Goal: Task Accomplishment & Management: Manage account settings

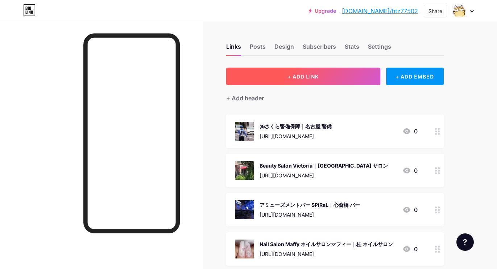
click at [279, 75] on button "+ ADD LINK" at bounding box center [303, 75] width 154 height 17
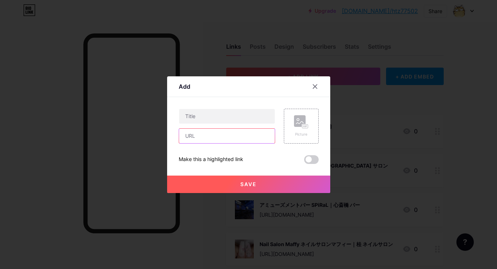
click at [258, 136] on input "text" at bounding box center [227, 135] width 96 height 15
paste input "[URL][DOMAIN_NAME]"
type input "[URL][DOMAIN_NAME]"
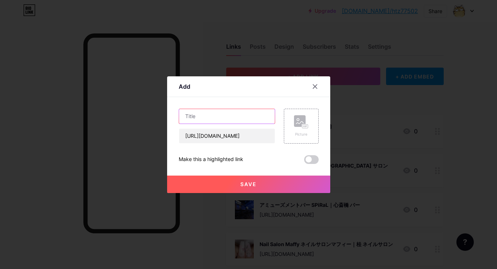
click at [238, 123] on input "text" at bounding box center [227, 116] width 96 height 15
paste input "わんこのIRODORI｜[PERSON_NAME]市 トリミング"
type input "わんこのIRODORI｜[PERSON_NAME]市 トリミング"
click at [296, 128] on icon at bounding box center [301, 121] width 15 height 13
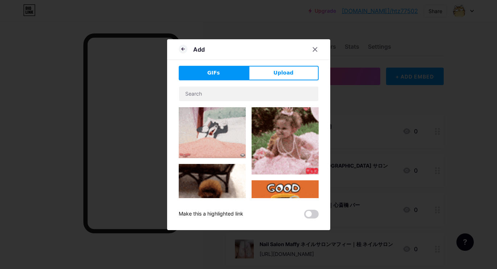
click at [286, 65] on div "Add GIFs Upload Content YouTube Play YouTube video without leaving your page. A…" at bounding box center [248, 134] width 163 height 191
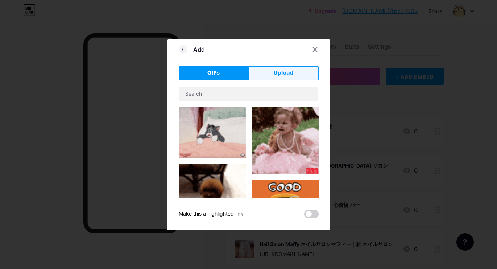
click at [285, 70] on span "Upload" at bounding box center [284, 73] width 20 height 8
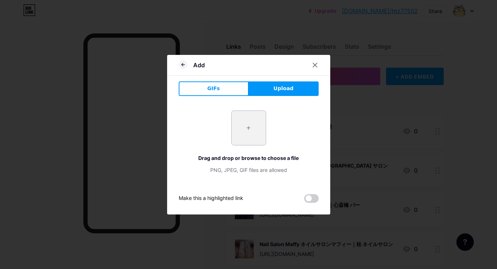
click at [239, 114] on input "file" at bounding box center [249, 128] width 34 height 34
type input "C:\fakepath\截圖 [DATE] 08.17.47.jpg"
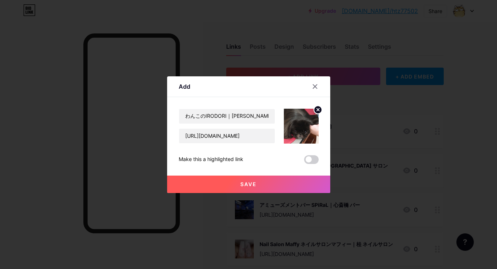
click at [242, 188] on button "Save" at bounding box center [248, 183] width 163 height 17
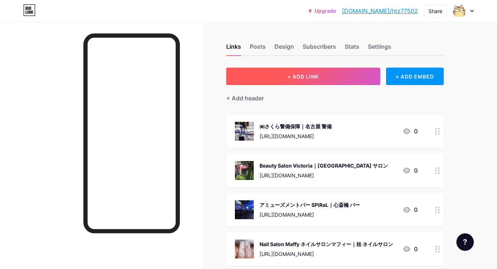
click at [280, 72] on button "+ ADD LINK" at bounding box center [303, 75] width 154 height 17
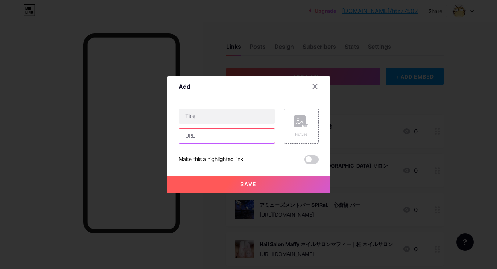
click at [255, 132] on input "text" at bounding box center [227, 135] width 96 height 15
paste input "[URL][DOMAIN_NAME]"
type input "[URL][DOMAIN_NAME]"
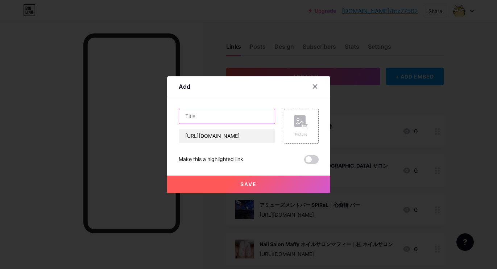
click at [220, 120] on input "text" at bounding box center [227, 116] width 96 height 15
paste input "整体&体質改善サロン「SIGN」｜[GEOGRAPHIC_DATA] 整体"
type input "整体&体質改善サロン「SIGN」｜[GEOGRAPHIC_DATA] 整体"
click at [298, 118] on rect at bounding box center [300, 121] width 12 height 12
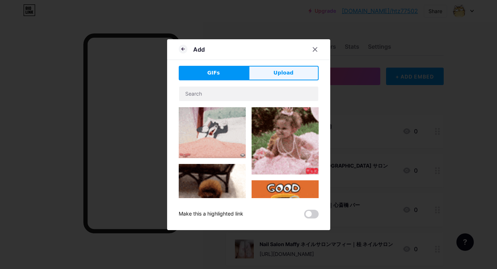
click at [295, 69] on button "Upload" at bounding box center [284, 73] width 70 height 15
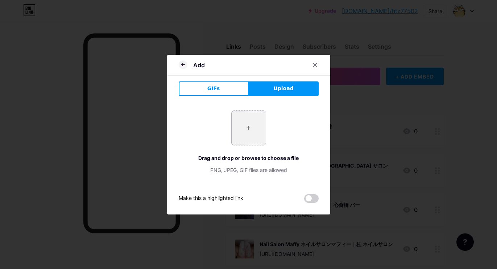
click at [252, 128] on input "file" at bounding box center [249, 128] width 34 height 34
type input "C:\fakepath\bfe1b802deeddd59d354b4e1c04c1078a0c038617d7f137e08307d931e26f97f.jpg"
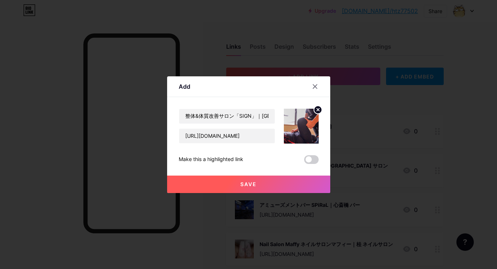
click at [255, 183] on span "Save" at bounding box center [249, 184] width 16 height 6
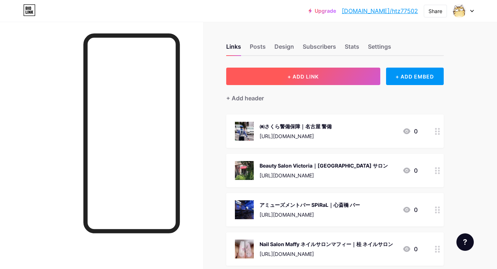
click at [297, 74] on span "+ ADD LINK" at bounding box center [303, 76] width 31 height 6
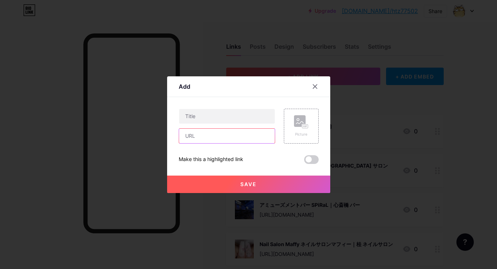
click at [245, 130] on input "text" at bounding box center [227, 135] width 96 height 15
paste input "[URL][DOMAIN_NAME]"
type input "[URL][DOMAIN_NAME]"
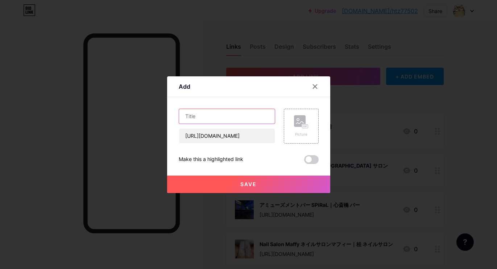
click at [254, 110] on input "text" at bounding box center [227, 116] width 96 height 15
paste input "BarBerSalon Re: バーバーサロンリー｜[PERSON_NAME][GEOGRAPHIC_DATA] 理容室"
type input "BarBerSalon Re: バーバーサロンリー｜[PERSON_NAME][GEOGRAPHIC_DATA] 理容室"
click at [293, 118] on div "Picture" at bounding box center [301, 125] width 35 height 35
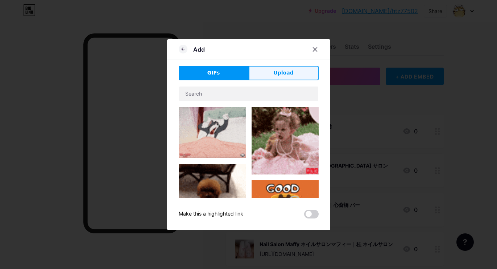
click at [299, 72] on button "Upload" at bounding box center [284, 73] width 70 height 15
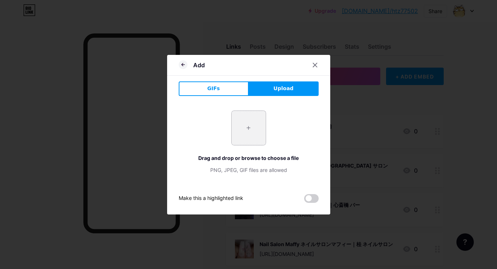
click at [251, 123] on input "file" at bounding box center [249, 128] width 34 height 34
type input "C:\fakepath\a92ea96b81327b3afcb2b98d5d1c33c1f589c76b4f234f7331ea7b4b25949f1b.jpg"
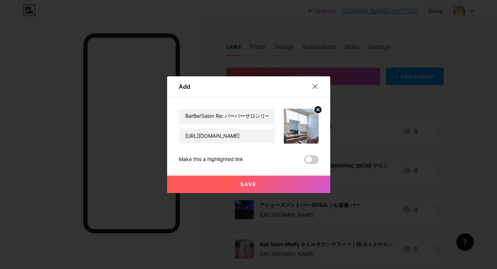
click at [253, 187] on button "Save" at bounding box center [248, 183] width 163 height 17
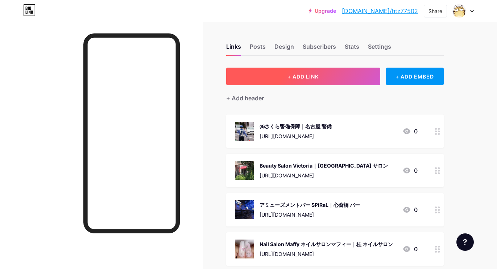
click at [296, 81] on button "+ ADD LINK" at bounding box center [303, 75] width 154 height 17
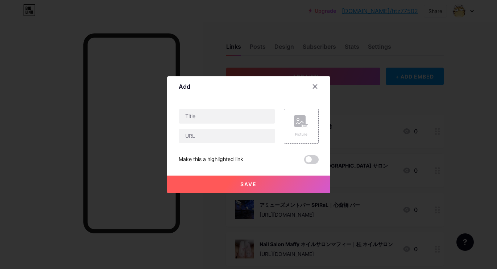
click at [265, 127] on div at bounding box center [227, 125] width 97 height 35
click at [264, 131] on input "text" at bounding box center [227, 135] width 96 height 15
paste input "[URL][DOMAIN_NAME]"
type input "[URL][DOMAIN_NAME]"
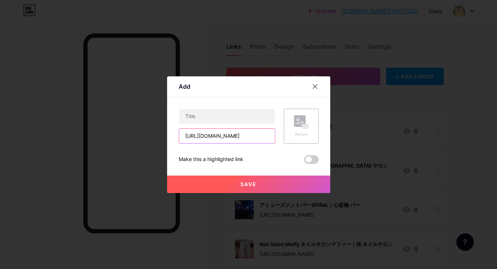
scroll to position [0, 0]
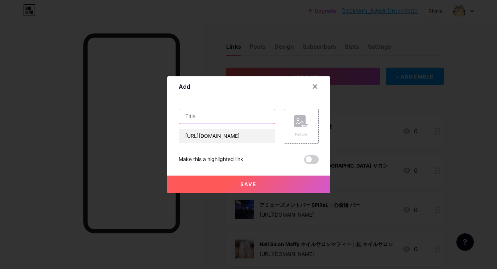
click at [243, 120] on input "text" at bounding box center [227, 116] width 96 height 15
paste input "clefla cl'edubonheur｜[PERSON_NAME][GEOGRAPHIC_DATA] 着付けサロン"
type input "clefla cl'edubonheur｜[PERSON_NAME][GEOGRAPHIC_DATA] 着付けサロン"
click at [295, 130] on div "Picture" at bounding box center [301, 126] width 15 height 22
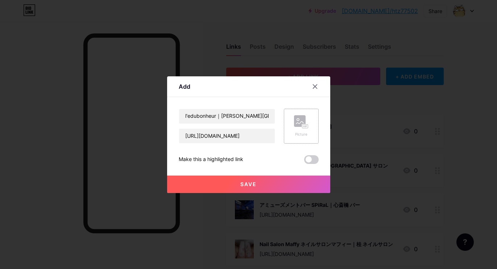
scroll to position [0, 0]
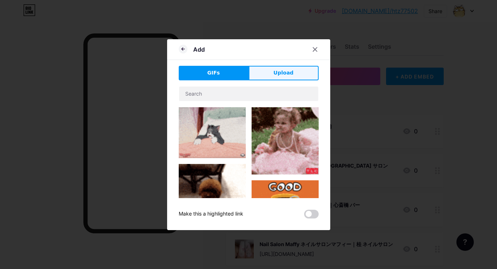
click at [281, 73] on span "Upload" at bounding box center [284, 73] width 20 height 8
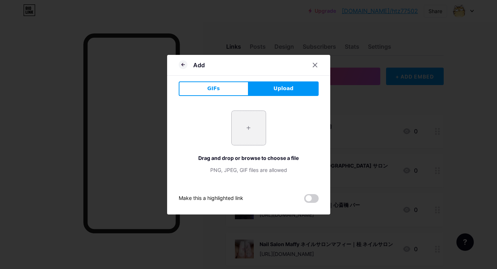
click at [250, 130] on input "file" at bounding box center [249, 128] width 34 height 34
type input "C:\fakepath\e89c0d012a0bcafd2f08ff126b807b69d2b41756e755ad632ed914d0a9fa025a.jpg"
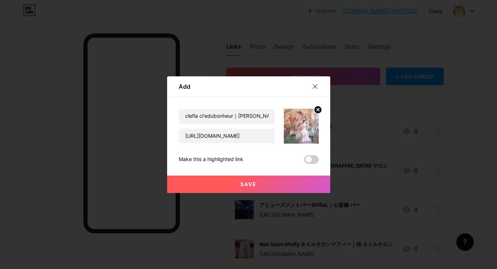
click at [238, 175] on button "Save" at bounding box center [248, 183] width 163 height 17
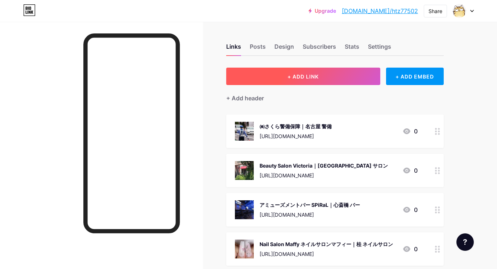
click at [282, 74] on button "+ ADD LINK" at bounding box center [303, 75] width 154 height 17
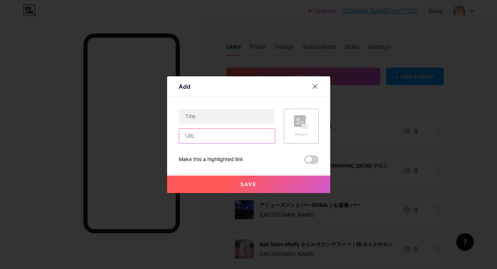
click at [224, 132] on input "text" at bounding box center [227, 135] width 96 height 15
paste input "[URL][DOMAIN_NAME]"
type input "[URL][DOMAIN_NAME]"
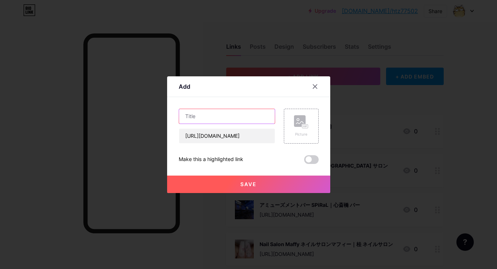
click at [232, 116] on input "text" at bounding box center [227, 116] width 96 height 15
paste input "兵庫尼崎 足裏・足爪トラブル専門サロン さるく｜[GEOGRAPHIC_DATA] [GEOGRAPHIC_DATA]"
type input "兵庫尼崎 足裏・足爪トラブル専門サロン さるく｜[GEOGRAPHIC_DATA] [GEOGRAPHIC_DATA]"
click at [296, 126] on rect at bounding box center [300, 121] width 12 height 12
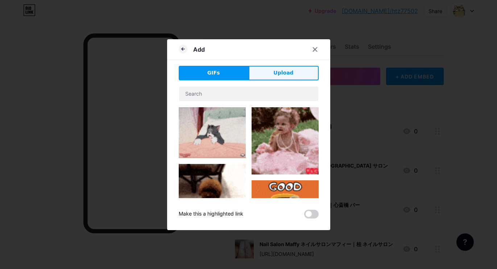
click at [301, 69] on button "Upload" at bounding box center [284, 73] width 70 height 15
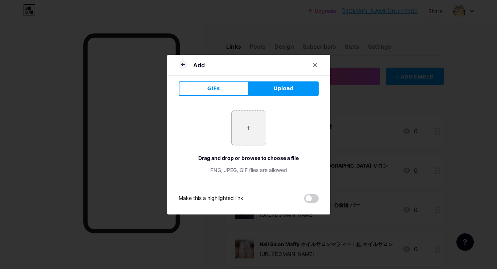
click at [243, 136] on input "file" at bounding box center [249, 128] width 34 height 34
type input "C:\fakepath\1150e4ec3a0660ba021ea045ed94adc9022bc796700ce040a60e332a12013f53.jpg"
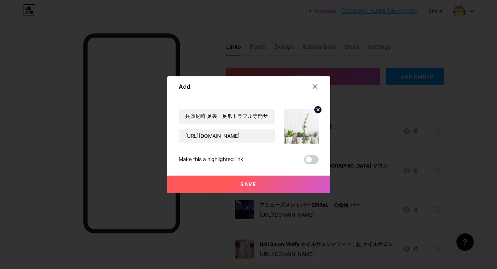
click at [242, 183] on span "Save" at bounding box center [249, 184] width 16 height 6
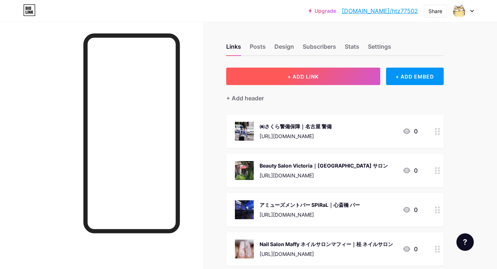
click at [283, 73] on button "+ ADD LINK" at bounding box center [303, 75] width 154 height 17
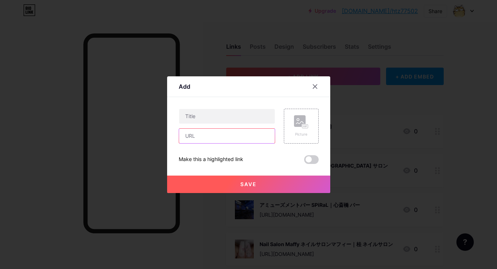
click at [253, 134] on input "text" at bounding box center [227, 135] width 96 height 15
paste input "[URL][DOMAIN_NAME]"
type input "[URL][DOMAIN_NAME]"
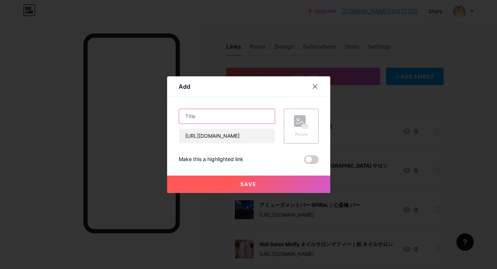
click at [238, 112] on input "text" at bounding box center [227, 116] width 96 height 15
paste input "[PERSON_NAME]｜佐賀市 土木"
type input "[PERSON_NAME]｜佐賀市 土木"
click at [296, 119] on rect at bounding box center [300, 121] width 12 height 12
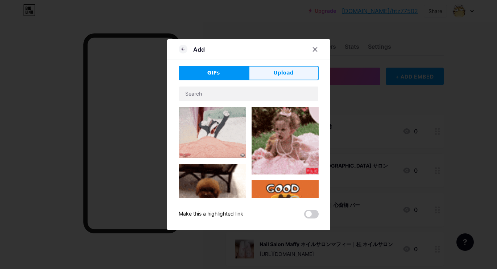
click at [287, 74] on span "Upload" at bounding box center [284, 73] width 20 height 8
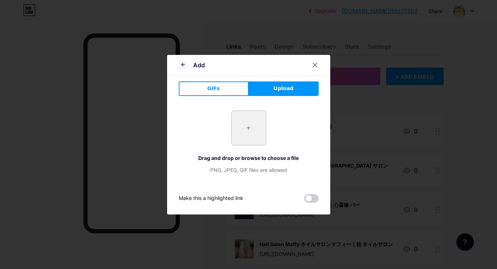
click at [251, 124] on input "file" at bounding box center [249, 128] width 34 height 34
type input "C:\fakepath\dbcc2263ce56267ac3e14a27c49283eceea090d794b09bee0c0f76b601a53bc0.jpg"
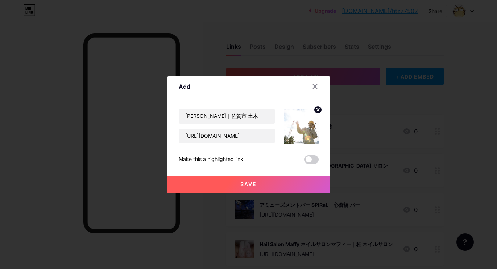
click at [255, 181] on span "Save" at bounding box center [249, 184] width 16 height 6
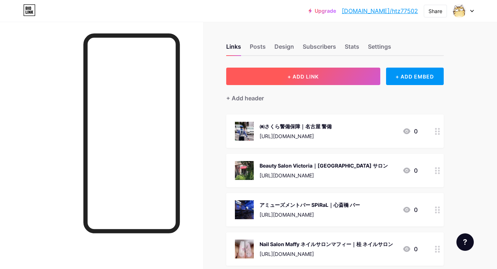
click at [320, 83] on button "+ ADD LINK" at bounding box center [303, 75] width 154 height 17
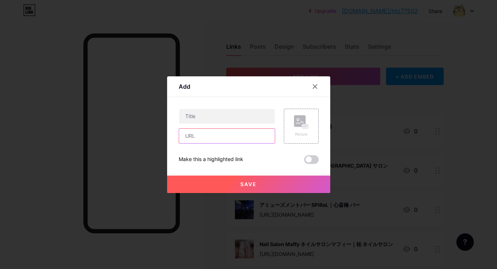
click at [246, 138] on input "text" at bounding box center [227, 135] width 96 height 15
paste input "[URL][DOMAIN_NAME]"
type input "[URL][DOMAIN_NAME]"
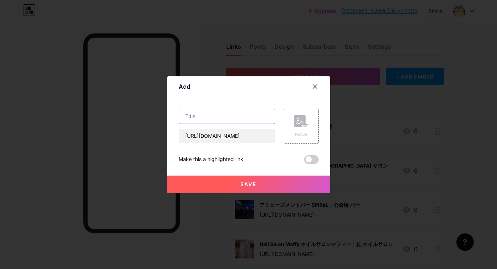
click at [241, 116] on input "text" at bounding box center [227, 116] width 96 height 15
paste input "整体院 尚｜多摩市 整体院"
type input "整体院 尚｜多摩市 整体院"
click at [300, 124] on rect at bounding box center [300, 121] width 12 height 12
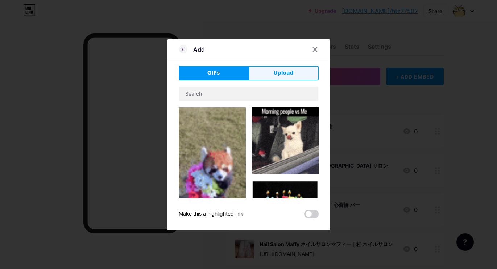
click at [290, 76] on span "Upload" at bounding box center [284, 73] width 20 height 8
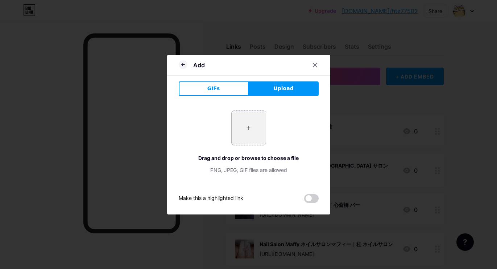
click at [238, 130] on input "file" at bounding box center [249, 128] width 34 height 34
type input "C:\fakepath\dffa0f6fba4d1111f8b8b66071883a2ae4d0a5defabe3b29bb998ed290b218fc.jpg"
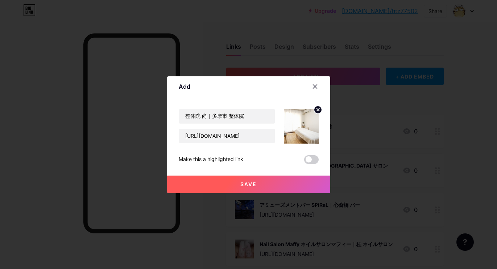
click at [231, 181] on button "Save" at bounding box center [248, 183] width 163 height 17
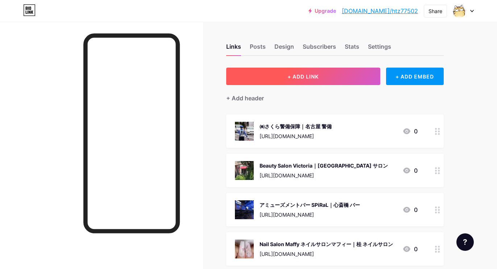
click at [281, 75] on button "+ ADD LINK" at bounding box center [303, 75] width 154 height 17
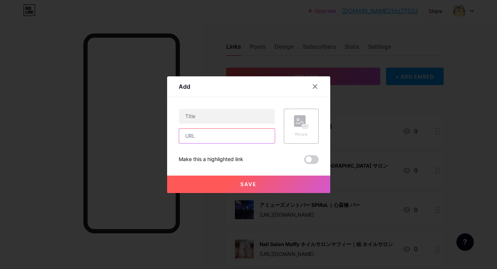
click at [257, 132] on input "text" at bounding box center [227, 135] width 96 height 15
paste input "[URL][DOMAIN_NAME]"
type input "[URL][DOMAIN_NAME]"
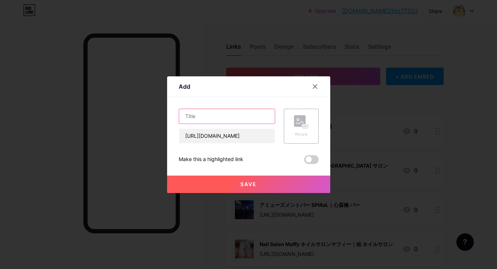
click at [229, 119] on input "text" at bounding box center [227, 116] width 96 height 15
paste input "西岐阜ヒカリノ接骨院｜[GEOGRAPHIC_DATA] 整体"
type input "西岐阜ヒカリノ接骨院｜[GEOGRAPHIC_DATA] 整体"
click at [304, 128] on rect at bounding box center [305, 126] width 7 height 4
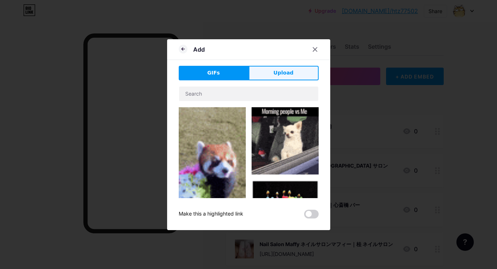
click at [288, 71] on span "Upload" at bounding box center [284, 73] width 20 height 8
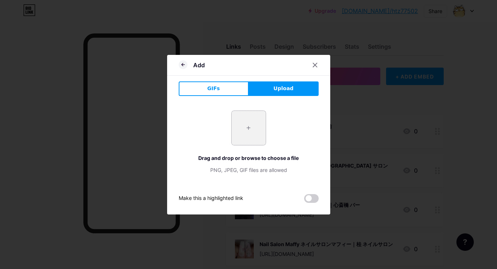
click at [249, 138] on input "file" at bounding box center [249, 128] width 34 height 34
type input "C:\fakepath\a44bd09b316ac9c82d777a5fff16a0e13975a4d7367cd0e828841c65bd7a8fa3.jpg"
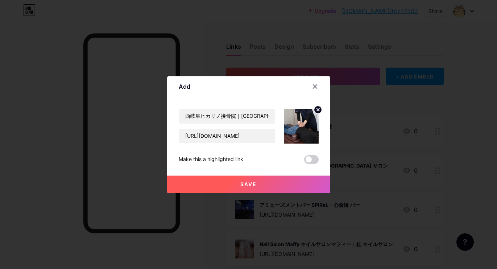
click at [225, 183] on button "Save" at bounding box center [248, 183] width 163 height 17
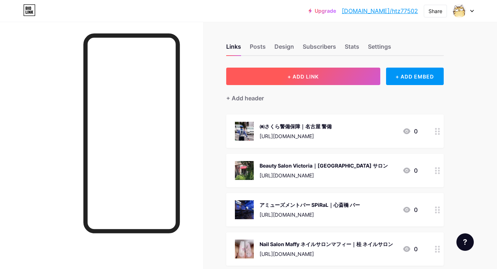
click at [284, 73] on button "+ ADD LINK" at bounding box center [303, 75] width 154 height 17
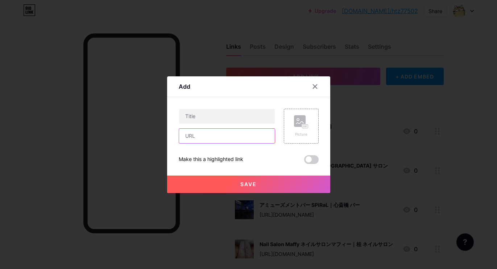
click at [263, 131] on input "text" at bounding box center [227, 135] width 96 height 15
paste input "[URL][DOMAIN_NAME]"
type input "[URL][DOMAIN_NAME]"
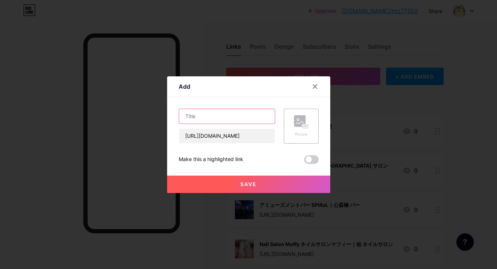
click at [262, 115] on input "text" at bounding box center [227, 116] width 96 height 15
paste input "Medical Pilates Elixir - メディカルピラティス・エリクシール｜つくば市 ピラティス"
type input "Medical Pilates Elixir - メディカルピラティス・エリクシール｜つくば市 ピラティス"
click at [303, 119] on rect at bounding box center [300, 121] width 12 height 12
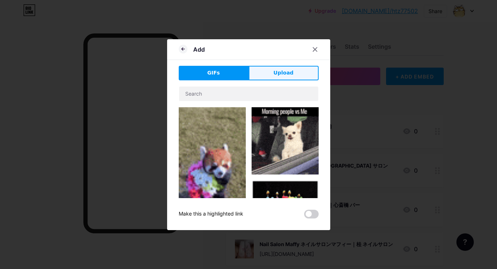
click at [296, 73] on button "Upload" at bounding box center [284, 73] width 70 height 15
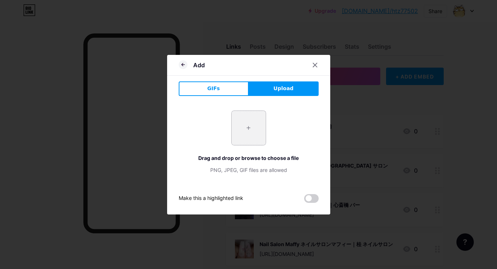
click at [250, 134] on input "file" at bounding box center [249, 128] width 34 height 34
type input "C:\fakepath\スクリーンショット_2025-08-29_9.18.03.jpeg"
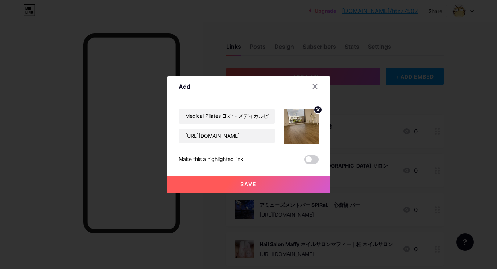
click at [257, 181] on span "Save" at bounding box center [249, 184] width 16 height 6
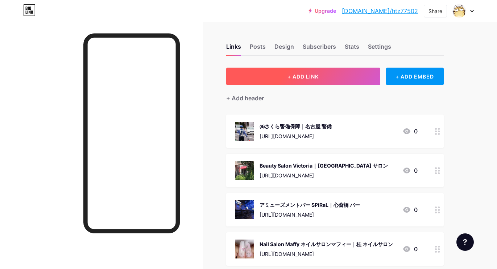
click at [298, 67] on button "+ ADD LINK" at bounding box center [303, 75] width 154 height 17
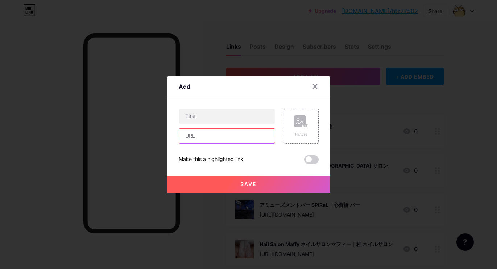
click at [255, 132] on input "text" at bounding box center [227, 135] width 96 height 15
paste input "[URL][DOMAIN_NAME]"
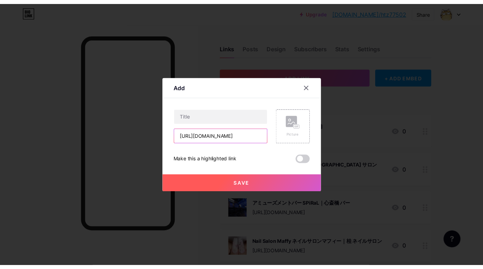
scroll to position [0, 29]
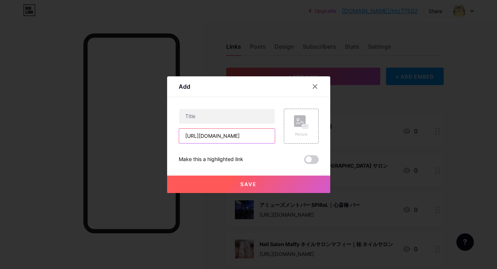
type input "[URL][DOMAIN_NAME]"
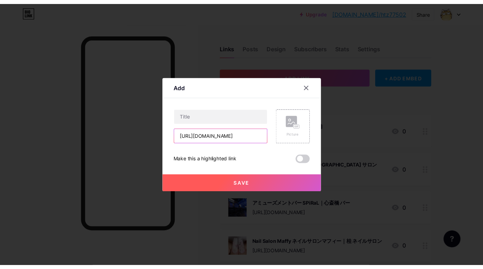
scroll to position [0, 0]
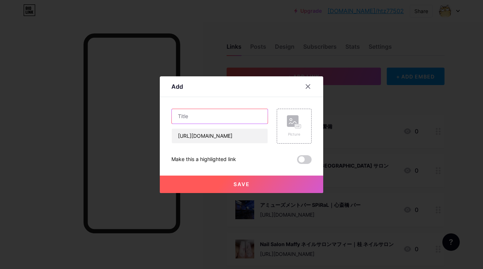
click at [249, 120] on input "text" at bounding box center [220, 116] width 96 height 15
paste input "WineBarCaccio｜博多 ワインバー"
type input "WineBarCaccio｜博多 ワインバー"
click at [287, 123] on rect at bounding box center [293, 121] width 12 height 12
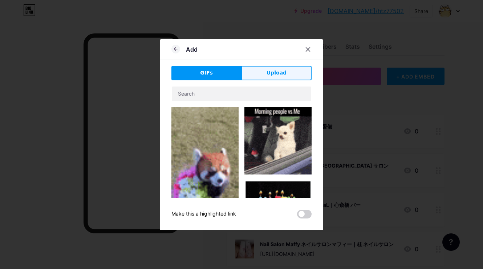
click at [275, 74] on span "Upload" at bounding box center [276, 73] width 20 height 8
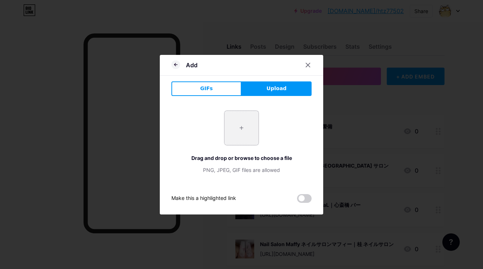
click at [247, 140] on input "file" at bounding box center [241, 128] width 34 height 34
type input "C:\fakepath\889e10336a1946cc966f7bac51ff97a85b9394d1499fdadac855c2226920ce75-12…"
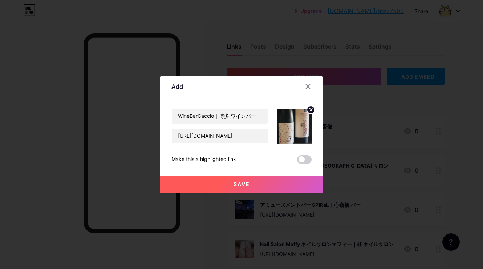
click at [238, 187] on button "Save" at bounding box center [241, 183] width 163 height 17
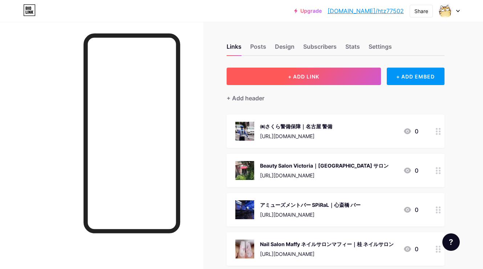
click at [260, 83] on button "+ ADD LINK" at bounding box center [303, 75] width 154 height 17
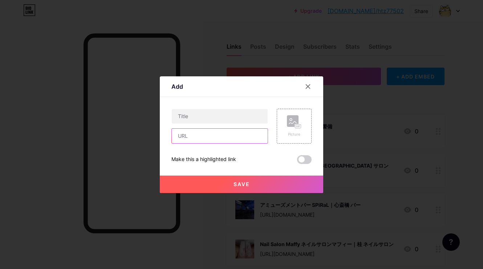
click at [235, 130] on input "text" at bounding box center [220, 135] width 96 height 15
paste input "[URL][DOMAIN_NAME]"
type input "[URL][DOMAIN_NAME]"
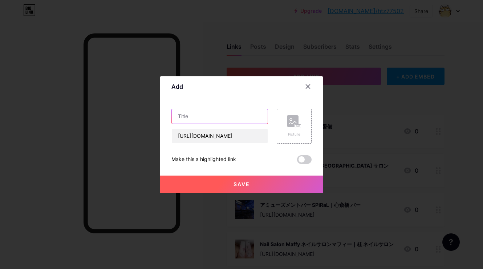
click at [264, 114] on input "text" at bounding box center [220, 116] width 96 height 15
paste input "aurora｜[PERSON_NAME][GEOGRAPHIC_DATA] 脱毛"
type input "aurora｜[PERSON_NAME][GEOGRAPHIC_DATA] 脱毛"
click at [291, 121] on rect at bounding box center [293, 121] width 12 height 12
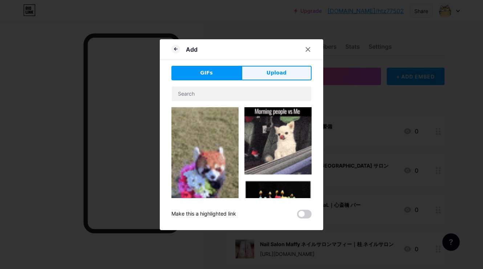
click at [276, 71] on span "Upload" at bounding box center [276, 73] width 20 height 8
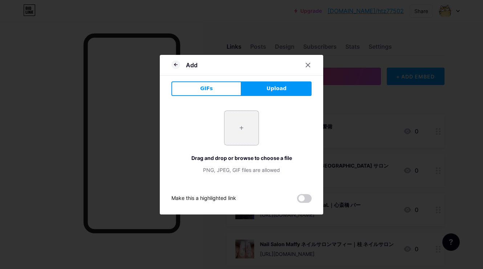
click at [232, 139] on input "file" at bounding box center [241, 128] width 34 height 34
type input "C:\fakepath\截圖 [DATE] 09.51.57.png"
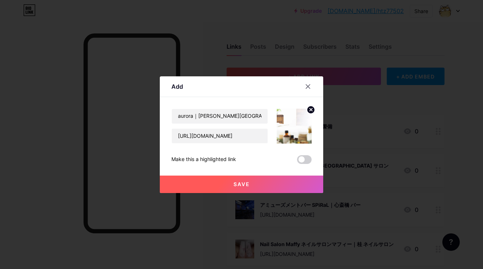
click at [243, 187] on button "Save" at bounding box center [241, 183] width 163 height 17
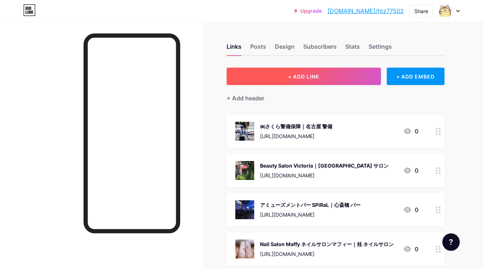
click at [268, 71] on button "+ ADD LINK" at bounding box center [303, 75] width 154 height 17
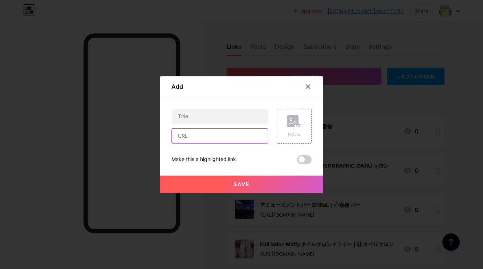
click at [251, 133] on input "text" at bounding box center [220, 135] width 96 height 15
paste input "[URL][DOMAIN_NAME]"
type input "[URL][DOMAIN_NAME]"
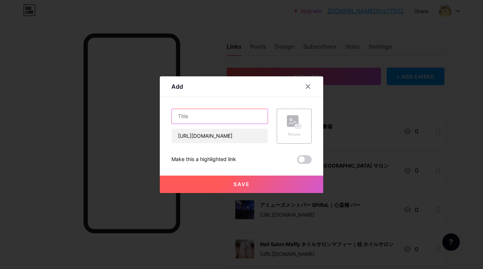
click at [243, 111] on input "text" at bounding box center [220, 116] width 96 height 15
paste input "整体よね｜米子市 整体"
type input "整体よね｜米子市 整体"
click at [288, 121] on rect at bounding box center [293, 121] width 12 height 12
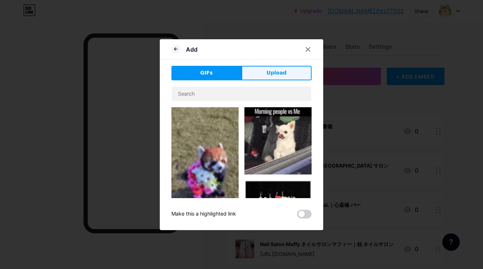
click at [289, 68] on button "Upload" at bounding box center [276, 73] width 70 height 15
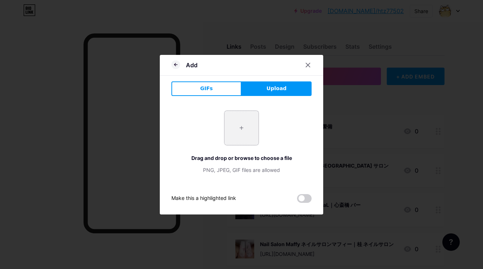
click at [237, 128] on input "file" at bounding box center [241, 128] width 34 height 34
type input "C:\fakepath\截圖 [DATE] 10.01.04.png"
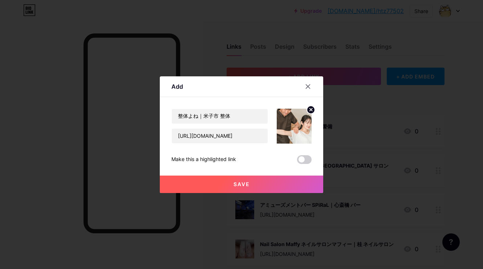
click at [278, 177] on button "Save" at bounding box center [241, 183] width 163 height 17
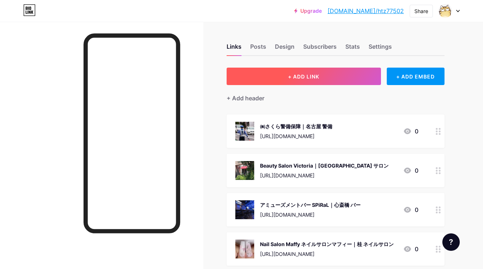
click at [295, 77] on span "+ ADD LINK" at bounding box center [303, 76] width 31 height 6
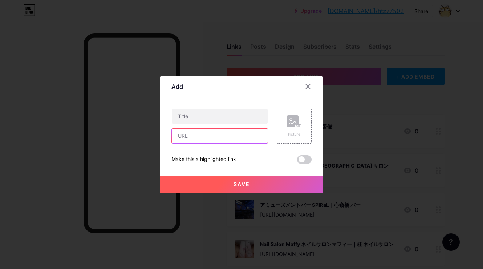
click at [261, 135] on input "text" at bounding box center [220, 135] width 96 height 15
paste input "[URL][DOMAIN_NAME]"
type input "[URL][DOMAIN_NAME]"
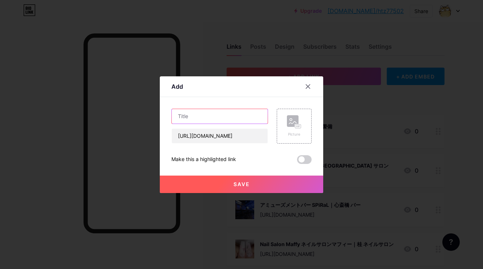
click at [237, 110] on input "text" at bounding box center [220, 116] width 96 height 15
paste input "小顔矯正若返りサロン ROOOTS｜[PERSON_NAME]市 小顔矯正"
type input "小顔矯正若返りサロン ROOOTS｜[PERSON_NAME]市 小顔矯正"
click at [294, 117] on rect at bounding box center [293, 121] width 12 height 12
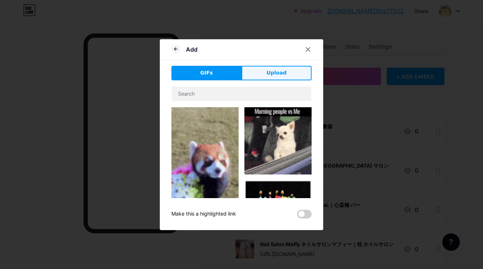
click at [290, 71] on button "Upload" at bounding box center [276, 73] width 70 height 15
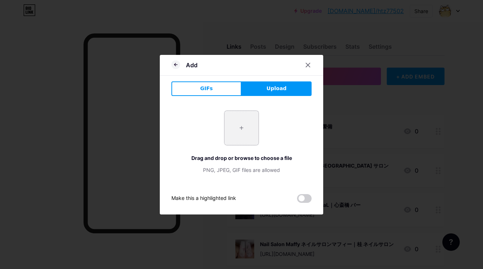
click at [243, 120] on input "file" at bounding box center [241, 128] width 34 height 34
type input "C:\fakepath\截圖 [DATE] 10.10.55.png"
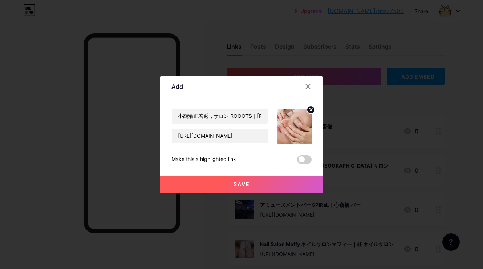
click at [216, 186] on button "Save" at bounding box center [241, 183] width 163 height 17
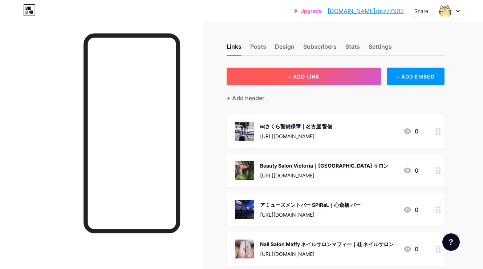
click at [293, 76] on span "+ ADD LINK" at bounding box center [303, 76] width 31 height 6
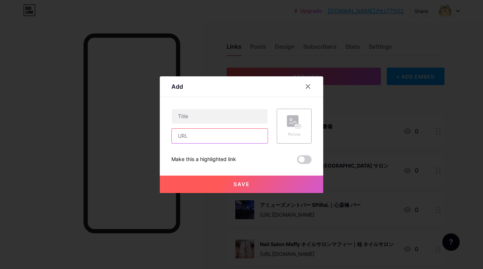
click at [255, 135] on input "text" at bounding box center [220, 135] width 96 height 15
paste input "[URL][DOMAIN_NAME]"
type input "[URL][DOMAIN_NAME]"
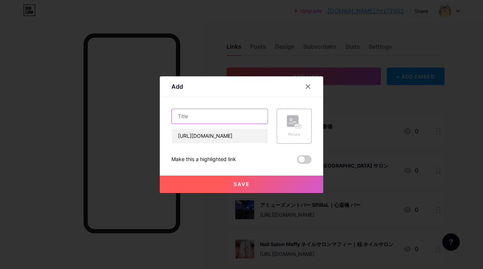
click at [257, 114] on input "text" at bounding box center [220, 116] width 96 height 15
paste input "home studio ELLAM｜[PERSON_NAME]フォト"
type input "home studio ELLAM｜[PERSON_NAME]フォト"
click at [292, 120] on rect at bounding box center [293, 121] width 12 height 12
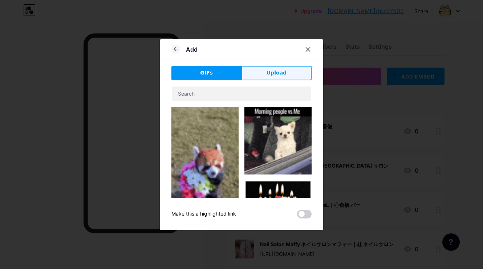
click at [289, 70] on button "Upload" at bounding box center [276, 73] width 70 height 15
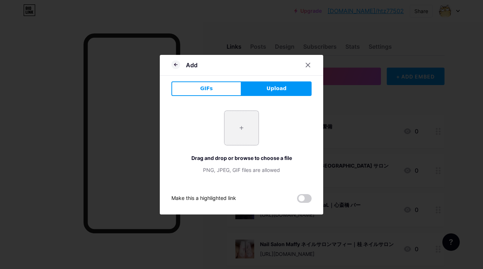
click at [249, 125] on input "file" at bounding box center [241, 128] width 34 height 34
type input "C:\fakepath\6d9eff8cf2e834749ba99443df16aa501bea5f1a0a744f44e07d67a92821821d.jpg"
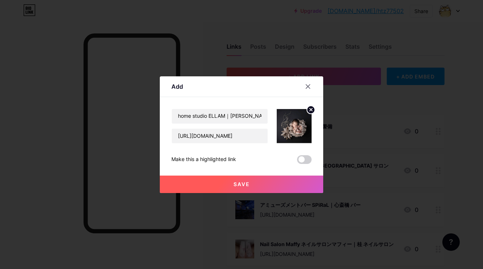
click at [251, 175] on button "Save" at bounding box center [241, 183] width 163 height 17
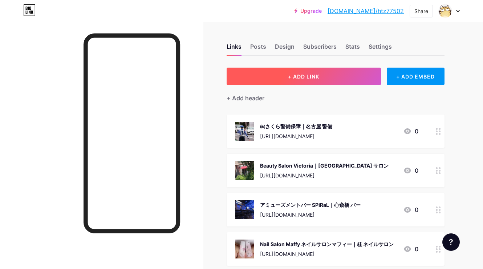
click at [295, 79] on button "+ ADD LINK" at bounding box center [303, 75] width 154 height 17
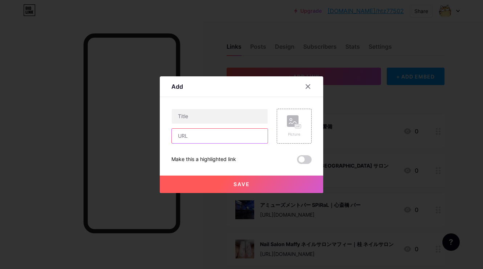
click at [235, 131] on input "text" at bounding box center [220, 135] width 96 height 15
paste input "[URL][DOMAIN_NAME]"
type input "[URL][DOMAIN_NAME]"
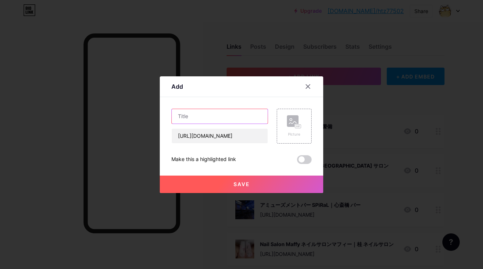
click at [234, 120] on input "text" at bounding box center [220, 116] width 96 height 15
paste input "ふらっと整体院｜[PERSON_NAME][GEOGRAPHIC_DATA] 整体"
type input "ふらっと整体院｜[PERSON_NAME][GEOGRAPHIC_DATA] 整体"
click at [298, 125] on rect at bounding box center [298, 126] width 6 height 4
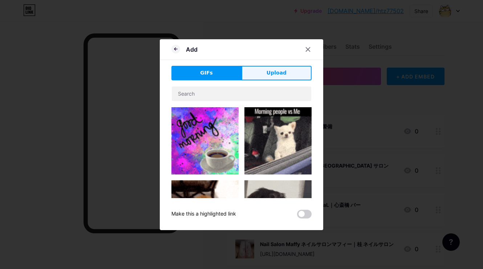
click at [292, 74] on button "Upload" at bounding box center [276, 73] width 70 height 15
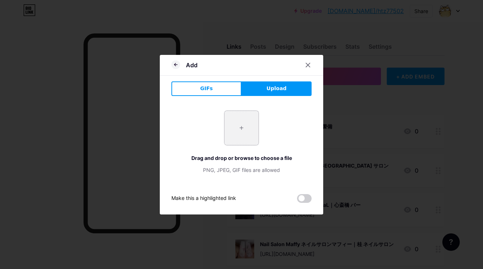
click at [247, 130] on input "file" at bounding box center [241, 128] width 34 height 34
type input "C:\fakepath\截圖 [DATE] 10.29.38.png"
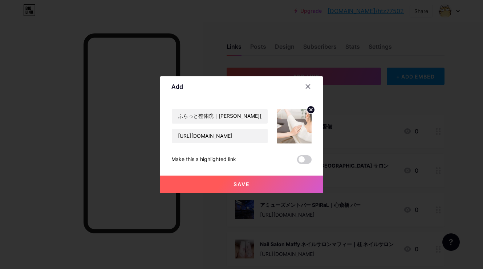
click at [221, 177] on button "Save" at bounding box center [241, 183] width 163 height 17
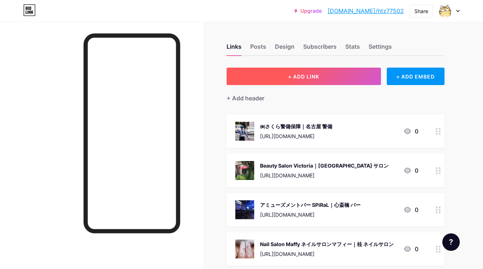
click at [303, 68] on button "+ ADD LINK" at bounding box center [303, 75] width 154 height 17
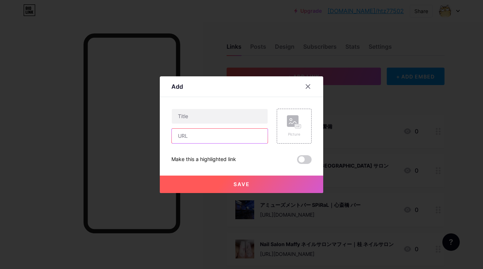
click at [253, 131] on input "text" at bounding box center [220, 135] width 96 height 15
paste input "[URL][DOMAIN_NAME]"
type input "[URL][DOMAIN_NAME]"
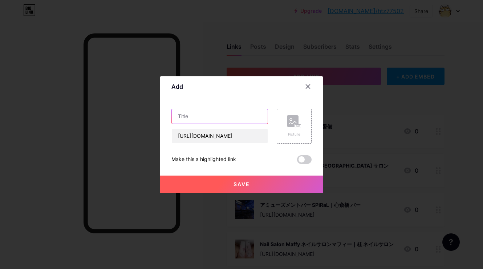
click at [223, 112] on input "text" at bounding box center [220, 116] width 96 height 15
paste input "[PERSON_NAME]｜沖縄 解体工事"
type input "[PERSON_NAME]｜沖縄 解体工事"
click at [297, 123] on rect at bounding box center [293, 121] width 12 height 12
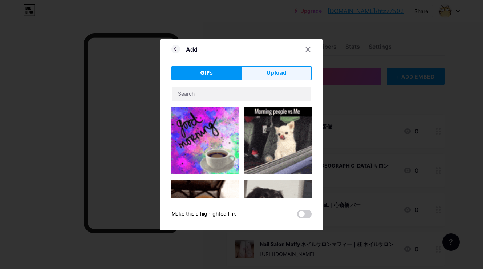
click at [289, 68] on button "Upload" at bounding box center [276, 73] width 70 height 15
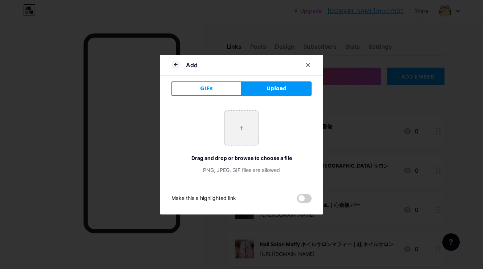
click at [252, 142] on input "file" at bounding box center [241, 128] width 34 height 34
type input "C:\fakepath\截圖 [DATE] 10.37.29.png"
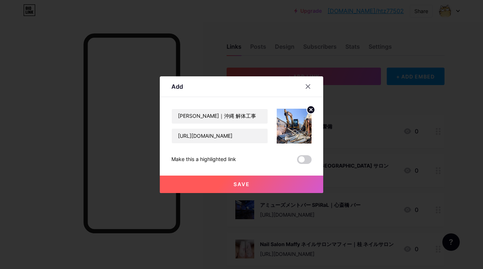
click at [233, 187] on span "Save" at bounding box center [241, 184] width 16 height 6
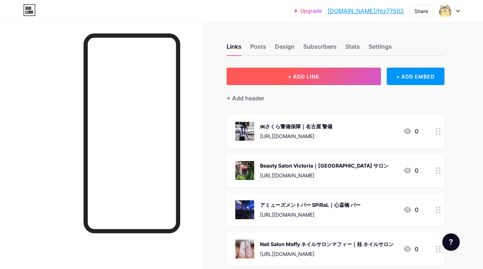
click at [280, 72] on button "+ ADD LINK" at bounding box center [303, 75] width 154 height 17
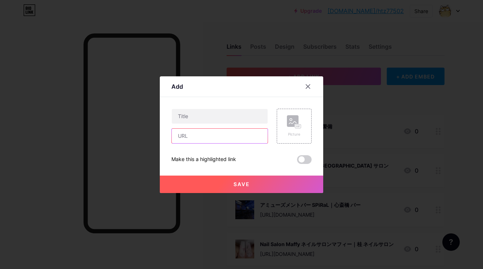
click at [250, 140] on input "text" at bounding box center [220, 135] width 96 height 15
paste input "[URL][DOMAIN_NAME]"
type input "[URL][DOMAIN_NAME]"
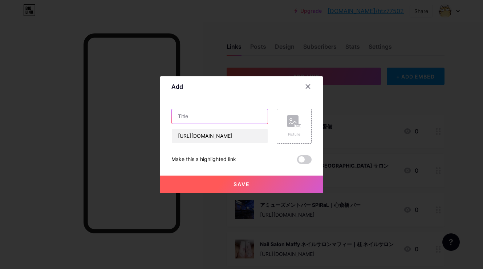
click at [248, 116] on input "text" at bounding box center [220, 116] width 96 height 15
paste input "たつ鍼灸治療院｜泉区 鍼灸院"
type input "たつ鍼灸治療院｜泉区 鍼灸院"
click at [289, 123] on rect at bounding box center [293, 121] width 12 height 12
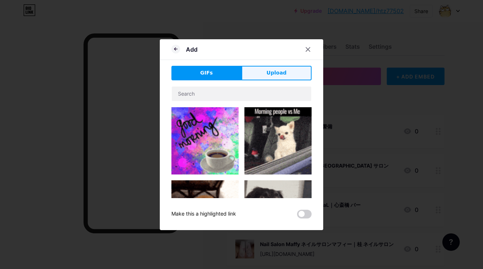
click at [279, 77] on button "Upload" at bounding box center [276, 73] width 70 height 15
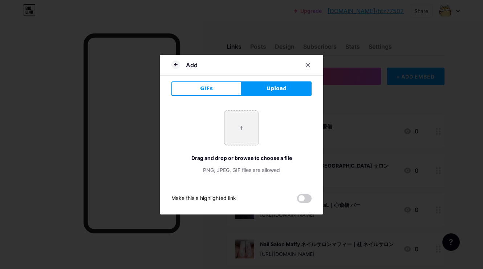
click at [243, 138] on input "file" at bounding box center [241, 128] width 34 height 34
type input "C:\fakepath\截圖 [DATE] 10.45.11.png"
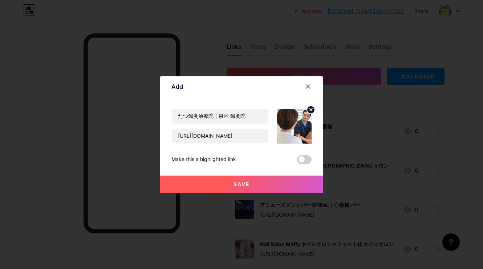
click at [279, 180] on button "Save" at bounding box center [241, 183] width 163 height 17
